Goal: Transaction & Acquisition: Book appointment/travel/reservation

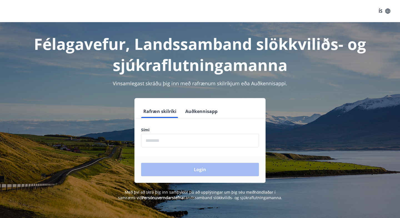
click at [197, 116] on button "Auðkennisapp" at bounding box center [201, 111] width 37 height 13
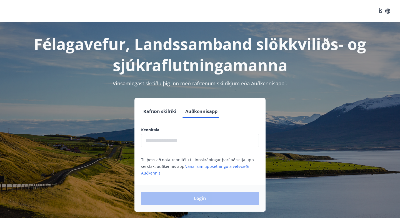
click at [192, 139] on input "text" at bounding box center [200, 141] width 118 height 14
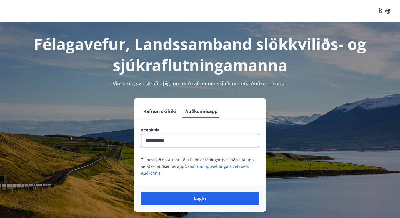
type input "**********"
click at [200, 199] on button "Login" at bounding box center [200, 198] width 118 height 13
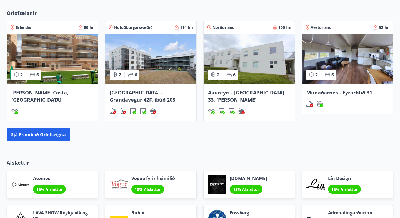
scroll to position [352, 0]
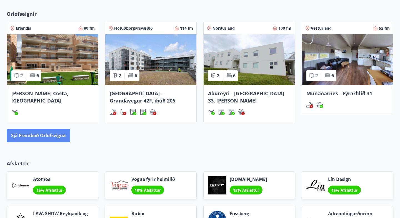
click at [51, 136] on button "Sjá framboð orlofseigna" at bounding box center [39, 135] width 64 height 13
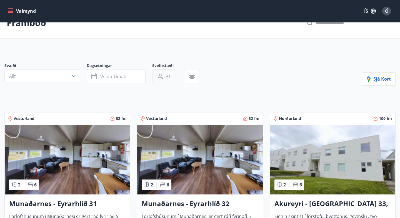
scroll to position [17, 0]
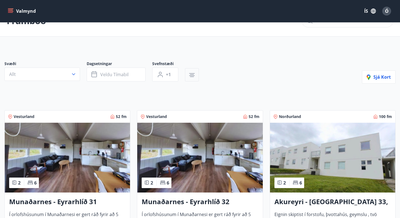
click at [188, 78] on button "button" at bounding box center [192, 74] width 14 height 13
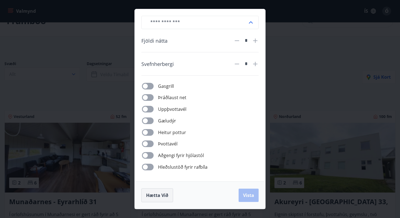
click at [164, 195] on span "Hætta við" at bounding box center [157, 196] width 22 height 6
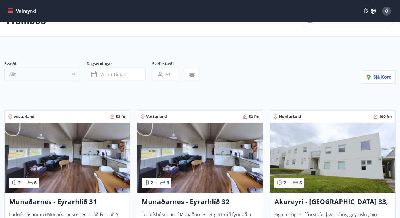
click at [72, 75] on icon "button" at bounding box center [74, 75] width 6 height 6
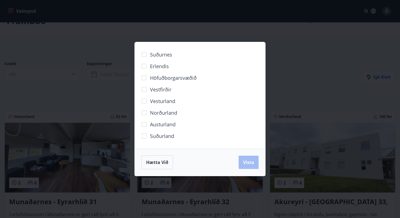
click at [151, 115] on span "Norðurland" at bounding box center [163, 112] width 27 height 7
click at [249, 160] on span "Vista" at bounding box center [248, 163] width 11 height 6
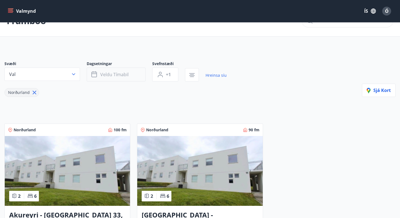
click at [109, 80] on button "Veldu tímabil" at bounding box center [116, 75] width 59 height 14
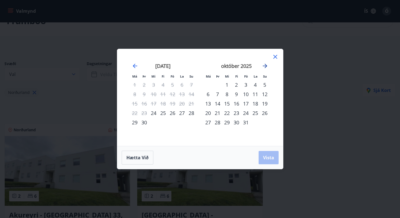
click at [268, 65] on icon "Move forward to switch to the next month." at bounding box center [264, 66] width 7 height 7
click at [163, 105] on div "16" at bounding box center [162, 103] width 9 height 9
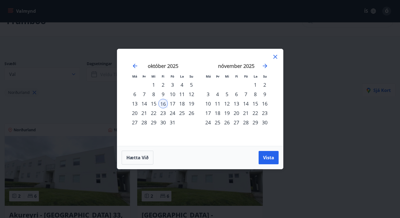
click at [162, 104] on div "16" at bounding box center [162, 103] width 9 height 9
click at [247, 113] on div "21" at bounding box center [245, 113] width 9 height 9
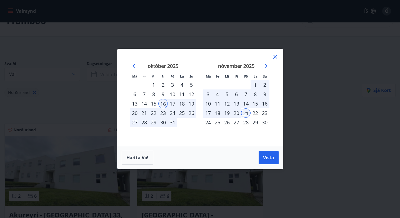
click at [264, 105] on div "16" at bounding box center [264, 103] width 9 height 9
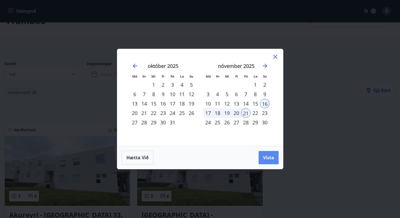
click at [270, 158] on span "Vista" at bounding box center [268, 158] width 11 height 6
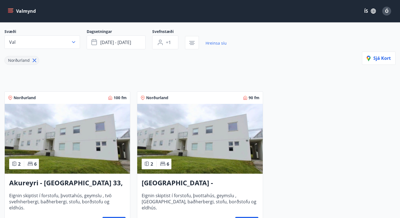
scroll to position [40, 0]
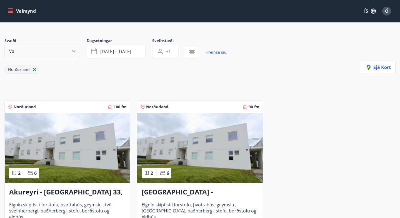
click at [73, 53] on icon "button" at bounding box center [74, 52] width 6 height 6
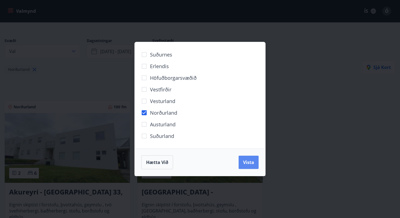
click at [255, 165] on button "Vista" at bounding box center [248, 162] width 20 height 13
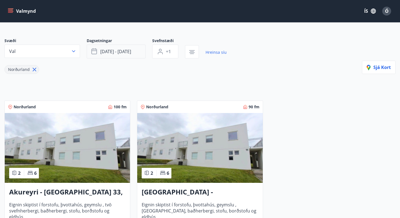
click at [138, 54] on button "nóv 16 - nóv 21" at bounding box center [116, 52] width 59 height 14
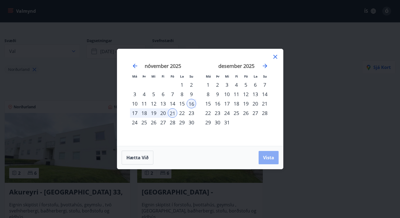
click at [263, 160] on span "Vista" at bounding box center [268, 158] width 11 height 6
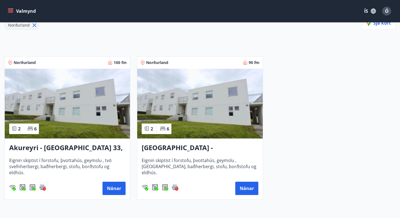
click at [87, 107] on img at bounding box center [67, 104] width 125 height 70
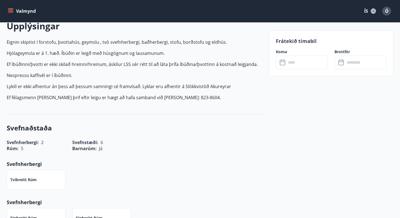
scroll to position [168, 0]
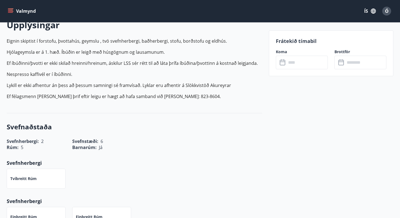
click at [296, 66] on input "text" at bounding box center [306, 63] width 41 height 14
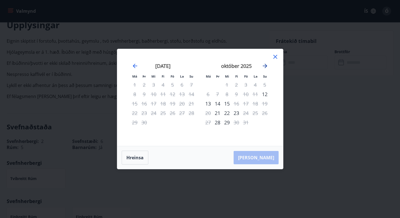
click at [264, 68] on icon "Move forward to switch to the next month." at bounding box center [264, 66] width 7 height 7
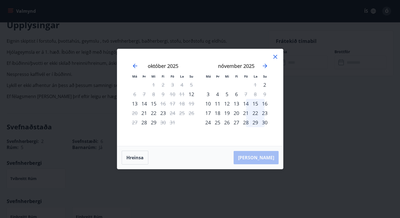
click at [266, 105] on div "16" at bounding box center [264, 103] width 9 height 9
click at [246, 114] on div "21" at bounding box center [245, 113] width 9 height 9
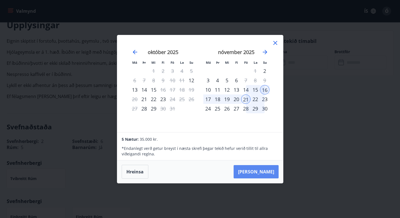
click at [259, 171] on button "Taka Frá" at bounding box center [255, 171] width 45 height 13
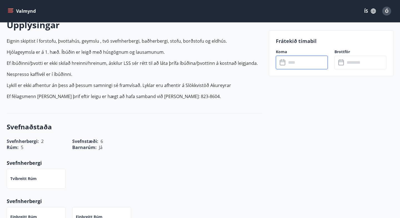
type input "******"
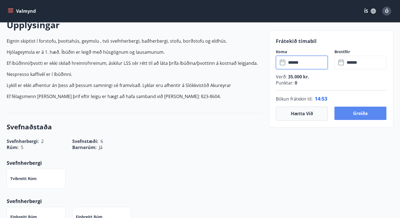
click at [351, 117] on button "Greiða" at bounding box center [360, 113] width 52 height 13
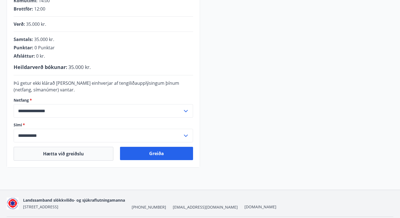
scroll to position [130, 0]
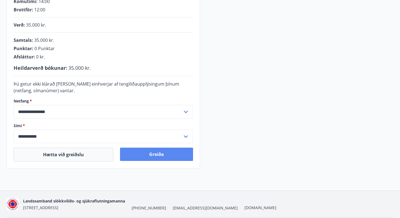
click at [142, 153] on button "Greiða" at bounding box center [156, 154] width 73 height 13
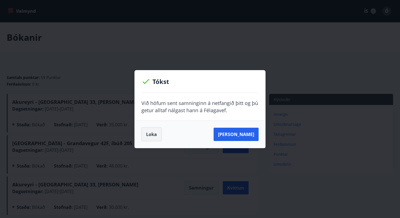
click at [151, 134] on button "Loka" at bounding box center [151, 135] width 20 height 14
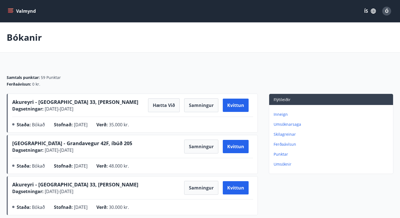
click at [16, 16] on button "Valmynd" at bounding box center [22, 11] width 31 height 10
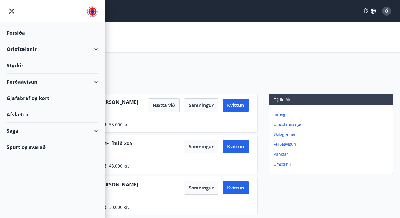
click at [20, 48] on div "Orlofseignir" at bounding box center [52, 49] width 91 height 16
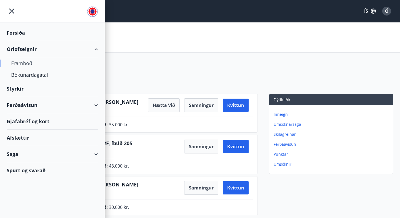
click at [23, 64] on div "Framboð" at bounding box center [52, 63] width 82 height 12
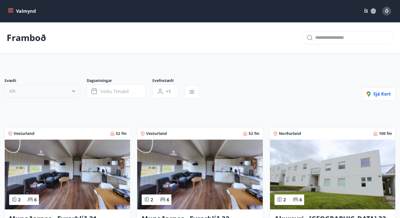
click at [41, 89] on button "Allt" at bounding box center [41, 91] width 75 height 13
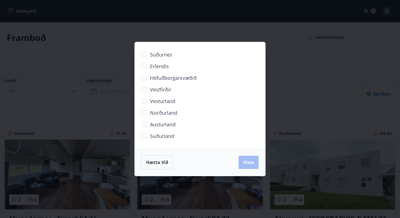
click at [156, 76] on span "Höfuðborgarsvæðið" at bounding box center [173, 77] width 47 height 7
click at [252, 169] on div "Hætta við Vista" at bounding box center [199, 163] width 117 height 14
click at [250, 166] on button "Vista" at bounding box center [248, 162] width 20 height 13
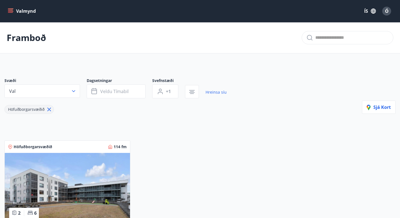
click at [71, 180] on img at bounding box center [67, 188] width 125 height 70
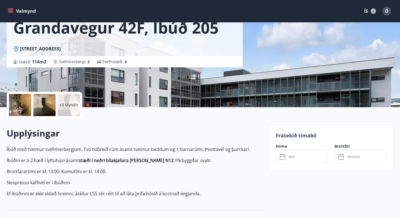
scroll to position [110, 0]
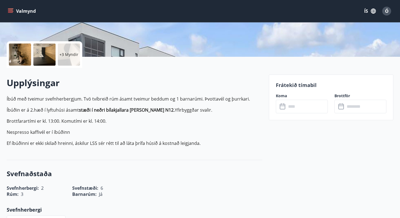
click at [296, 110] on input "text" at bounding box center [306, 107] width 41 height 14
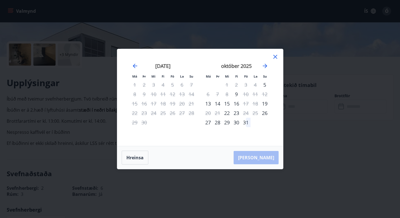
click at [273, 58] on icon at bounding box center [275, 57] width 7 height 7
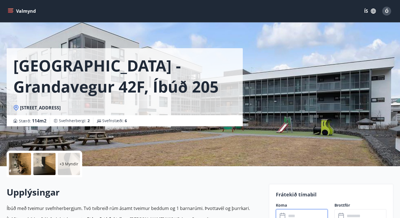
scroll to position [1, 0]
